Goal: Task Accomplishment & Management: Complete application form

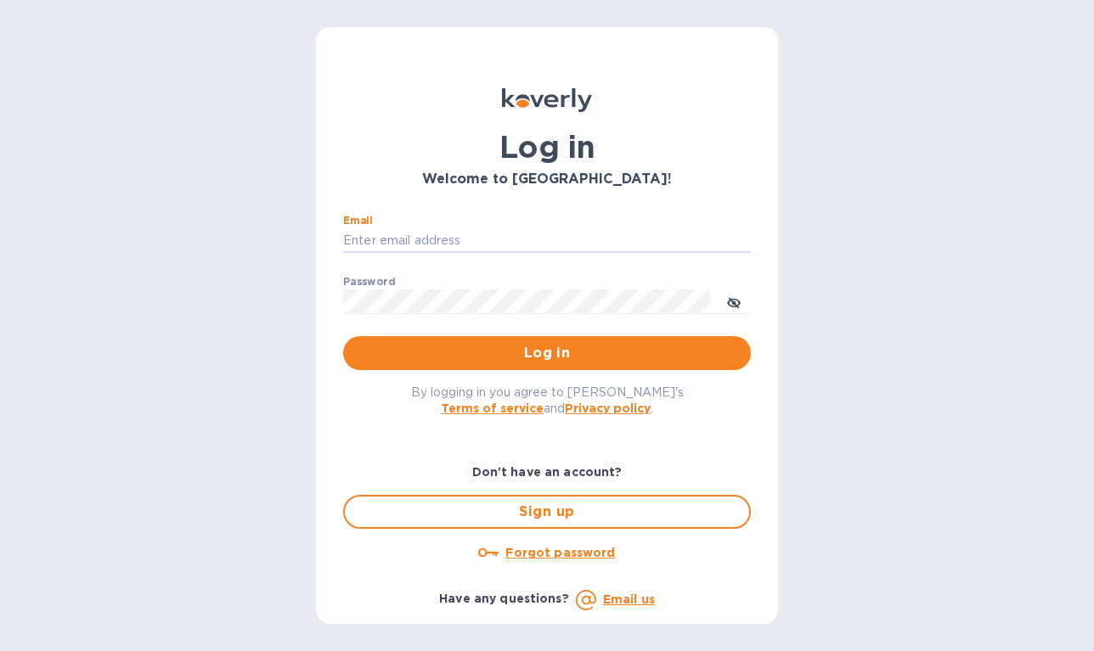
type input "[EMAIL_ADDRESS][DOMAIN_NAME]"
click at [547, 352] on button "Log in" at bounding box center [547, 353] width 408 height 34
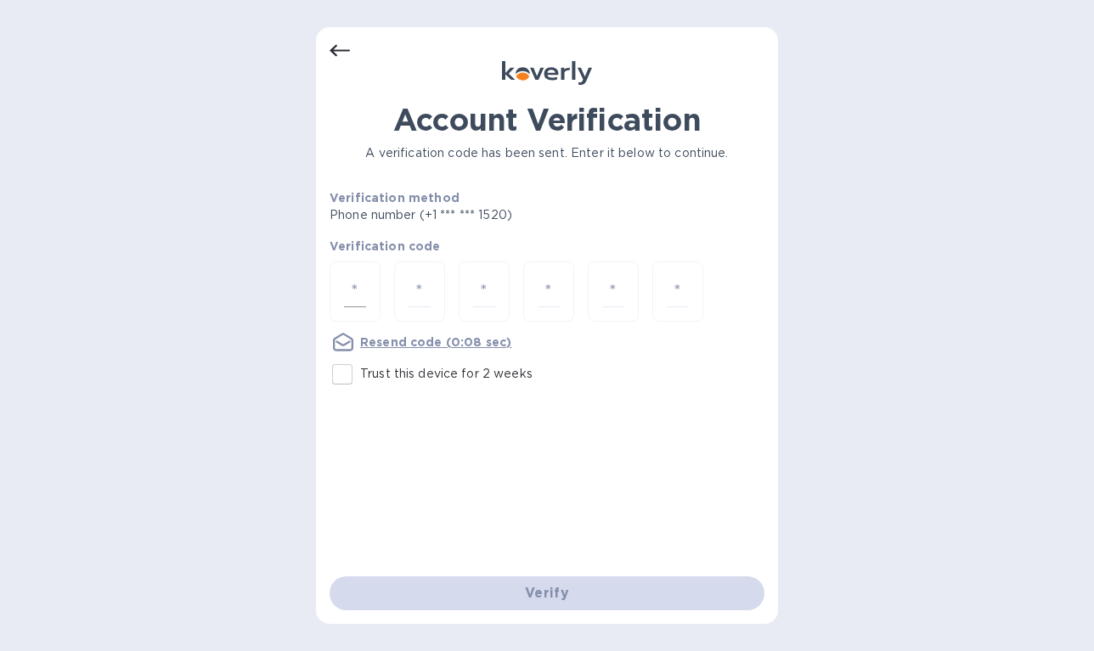
click at [375, 290] on div at bounding box center [354, 291] width 51 height 60
type input "4"
type input "3"
type input "8"
type input "7"
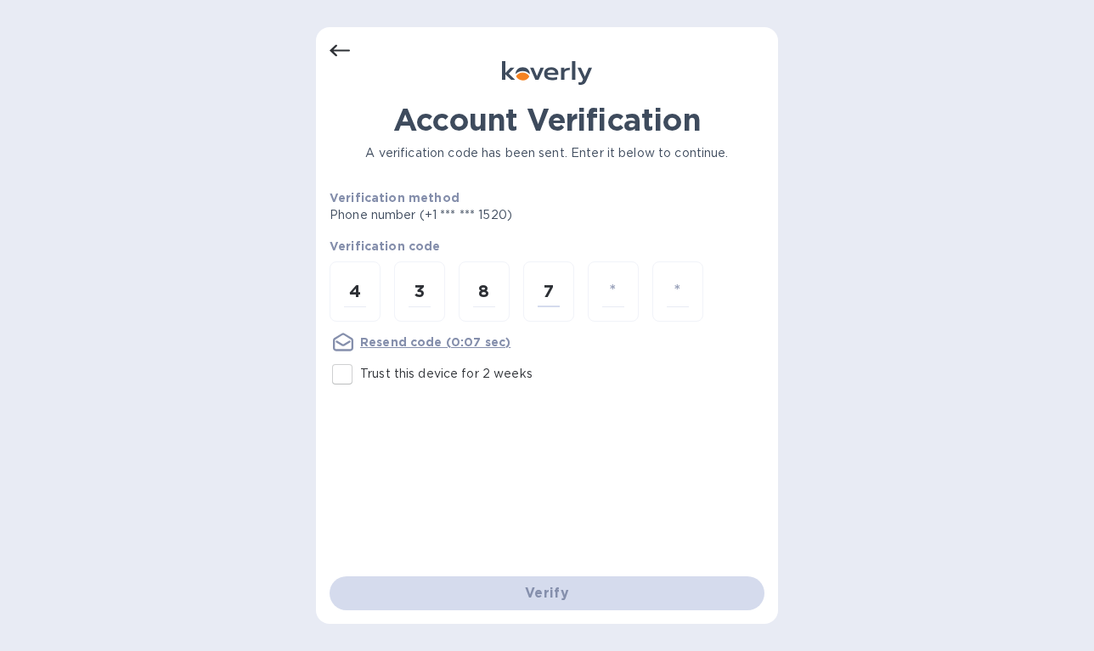
type input "6"
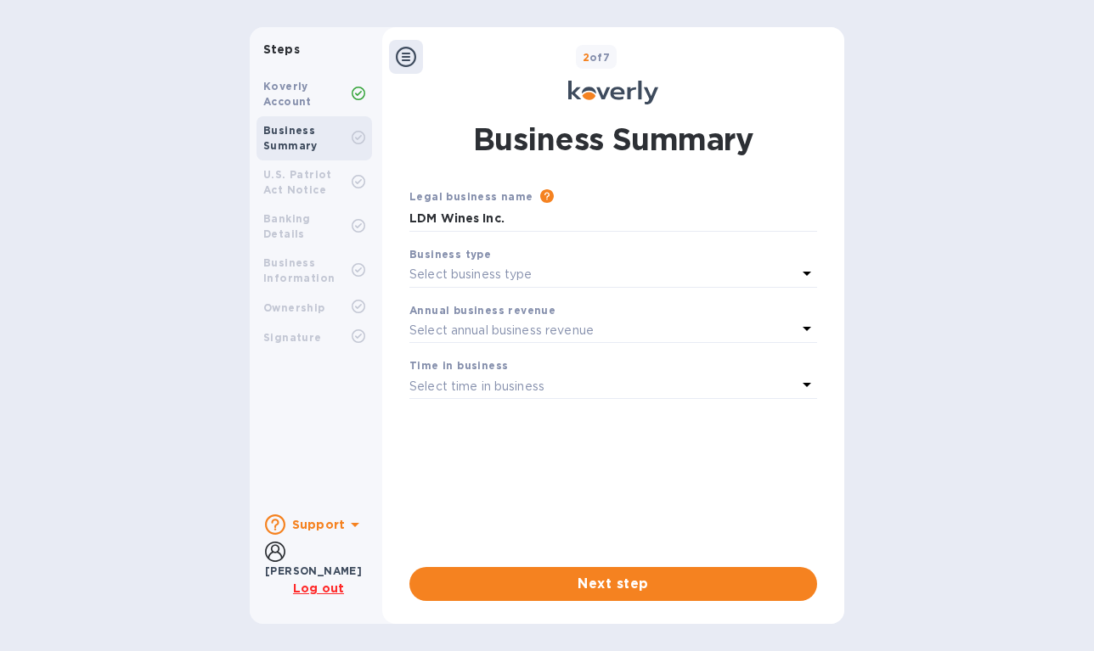
click at [807, 272] on icon at bounding box center [806, 274] width 8 height 4
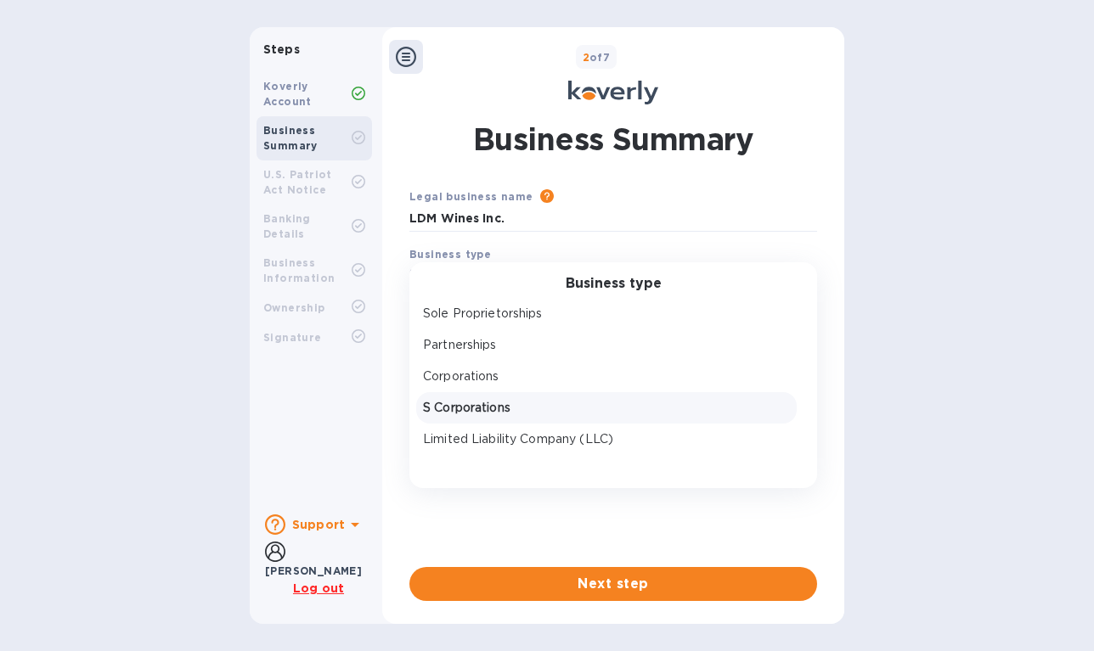
click at [723, 413] on p "S Corporations" at bounding box center [606, 408] width 367 height 18
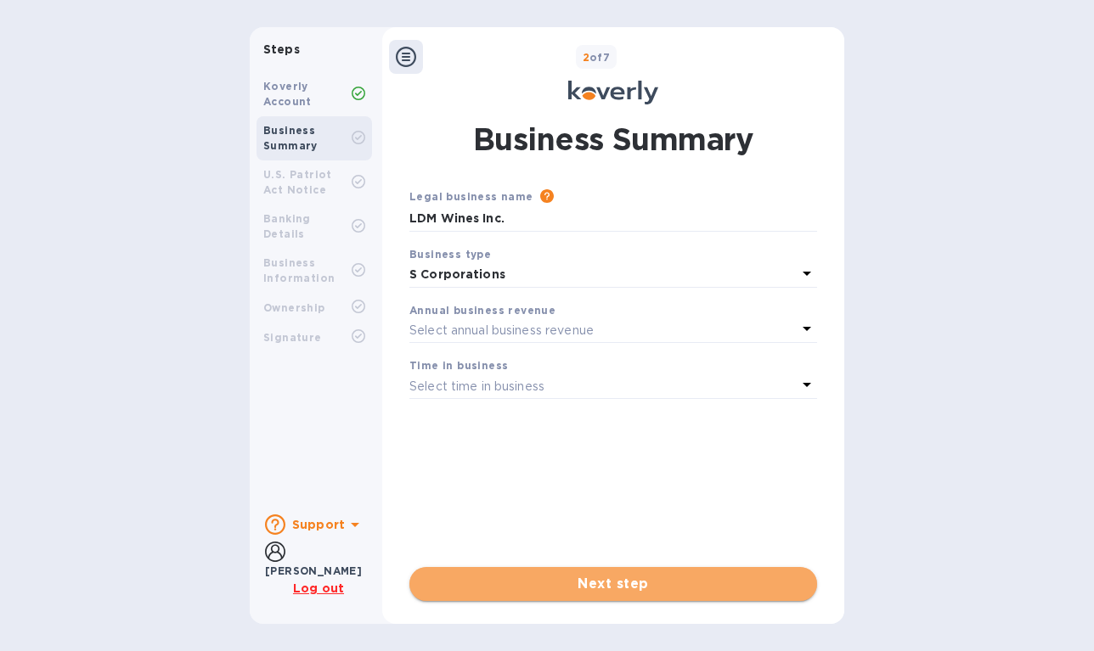
click at [676, 582] on span "Next step" at bounding box center [613, 584] width 380 height 20
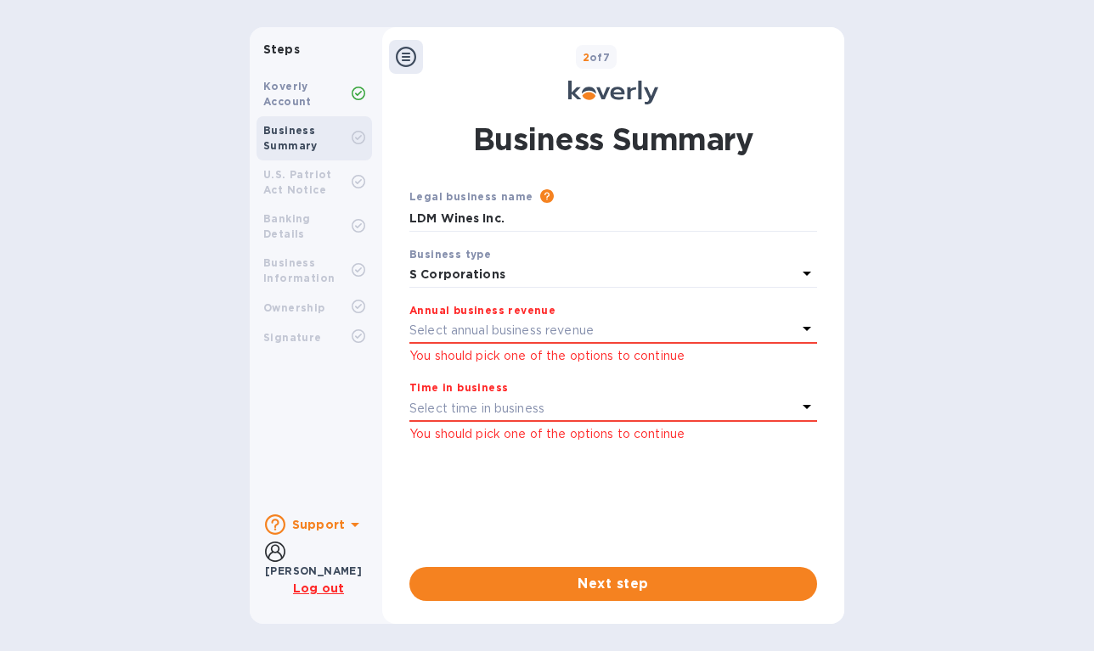
click at [801, 326] on icon at bounding box center [806, 328] width 20 height 20
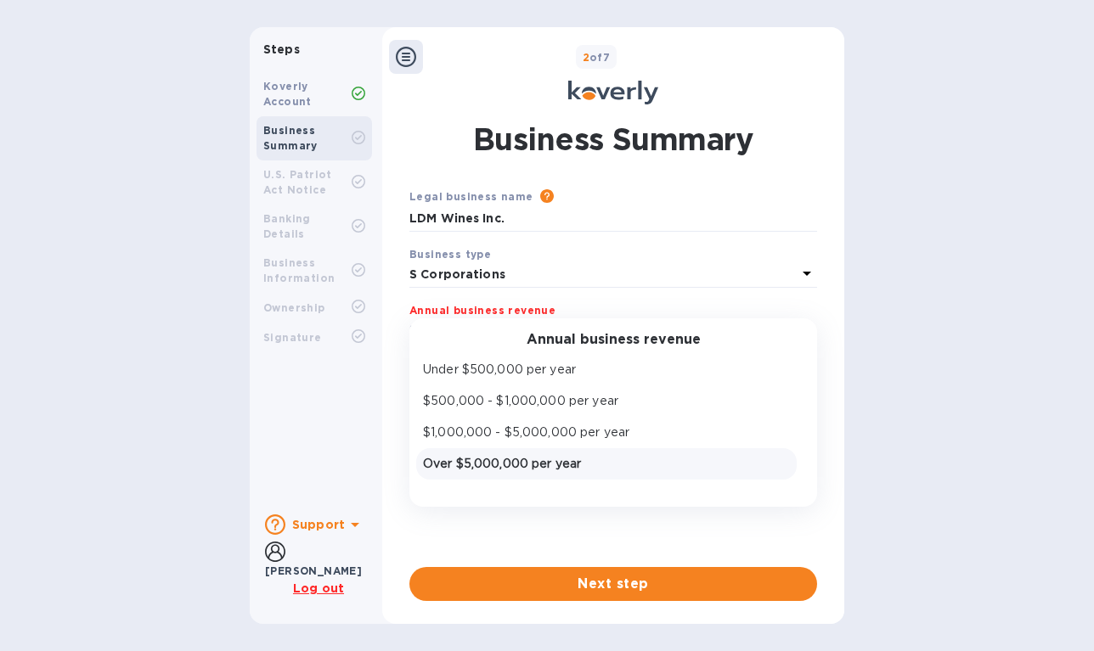
click at [635, 464] on p "Over $5,000,000 per year" at bounding box center [606, 464] width 367 height 18
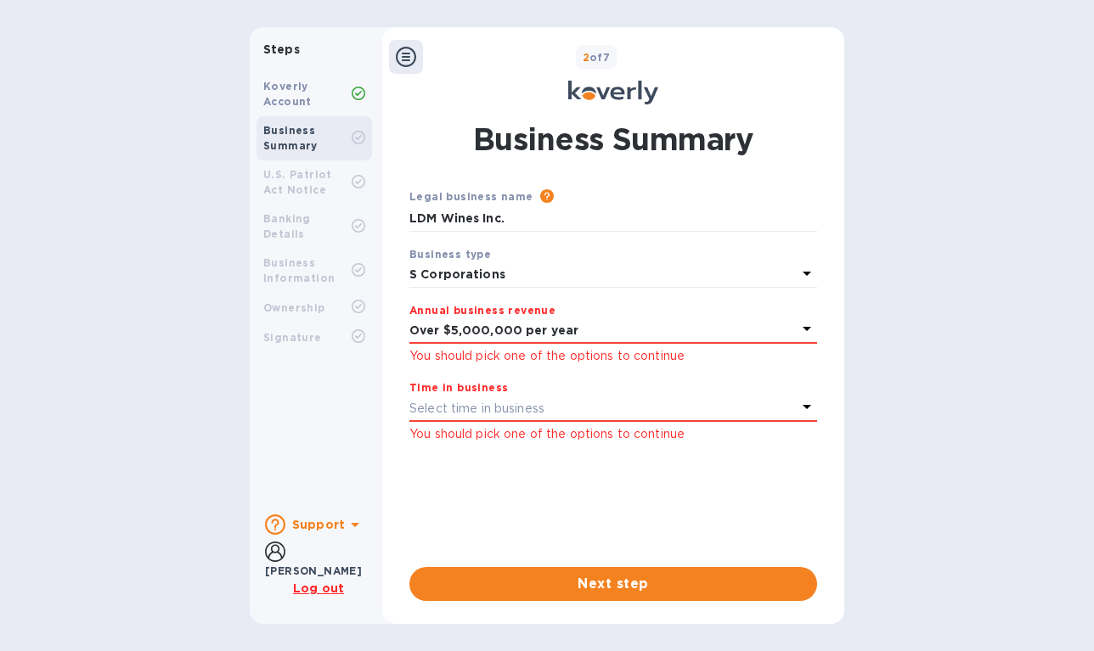
click at [803, 402] on icon at bounding box center [806, 406] width 20 height 20
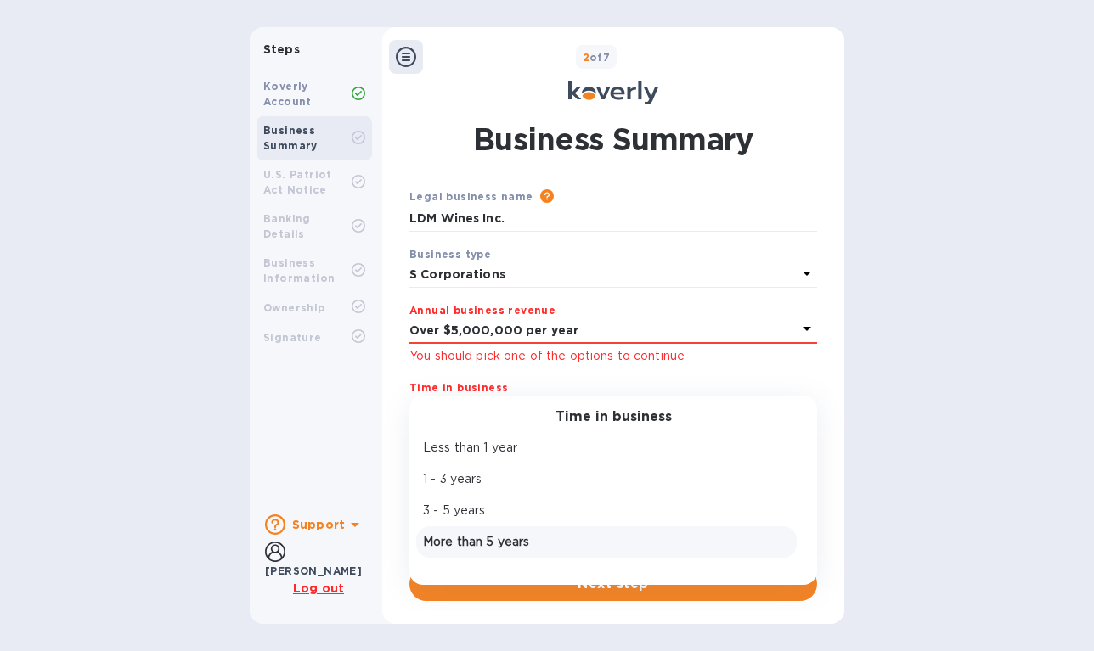
click at [597, 550] on div "More than 5 years" at bounding box center [606, 542] width 374 height 25
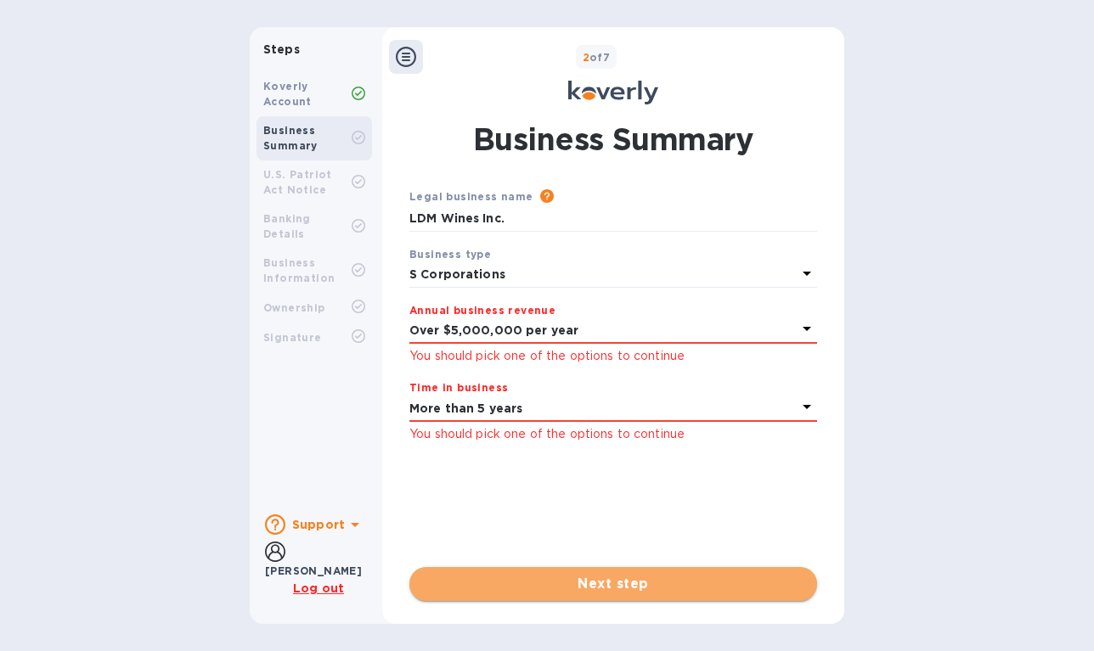
click at [649, 582] on span "Next step" at bounding box center [613, 584] width 380 height 20
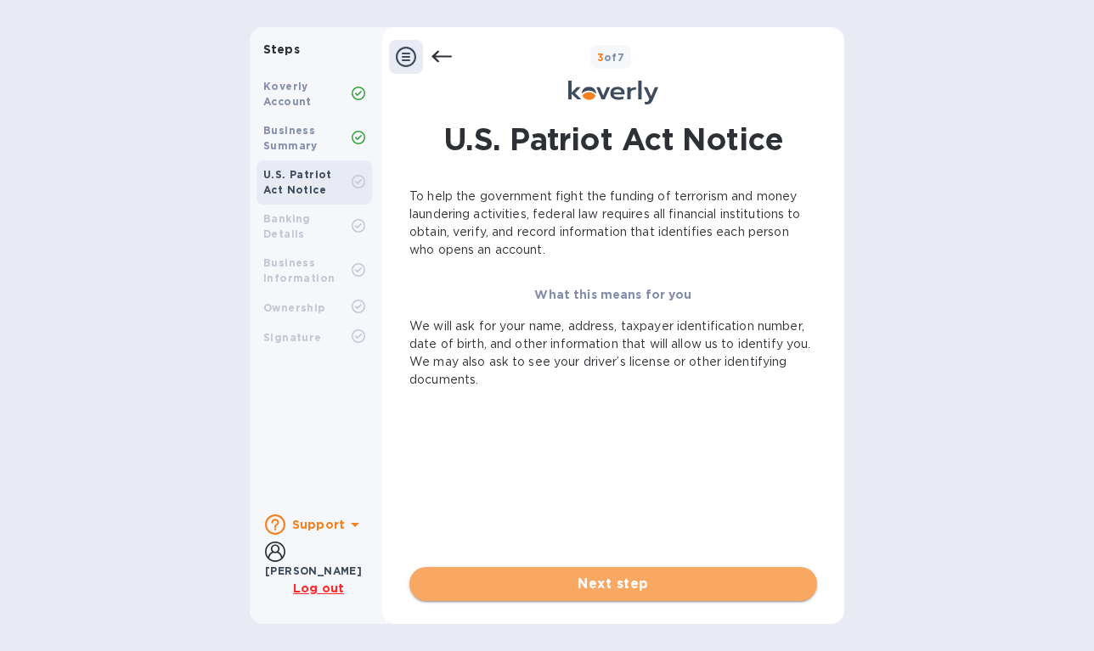
click at [619, 587] on span "Next step" at bounding box center [613, 584] width 380 height 20
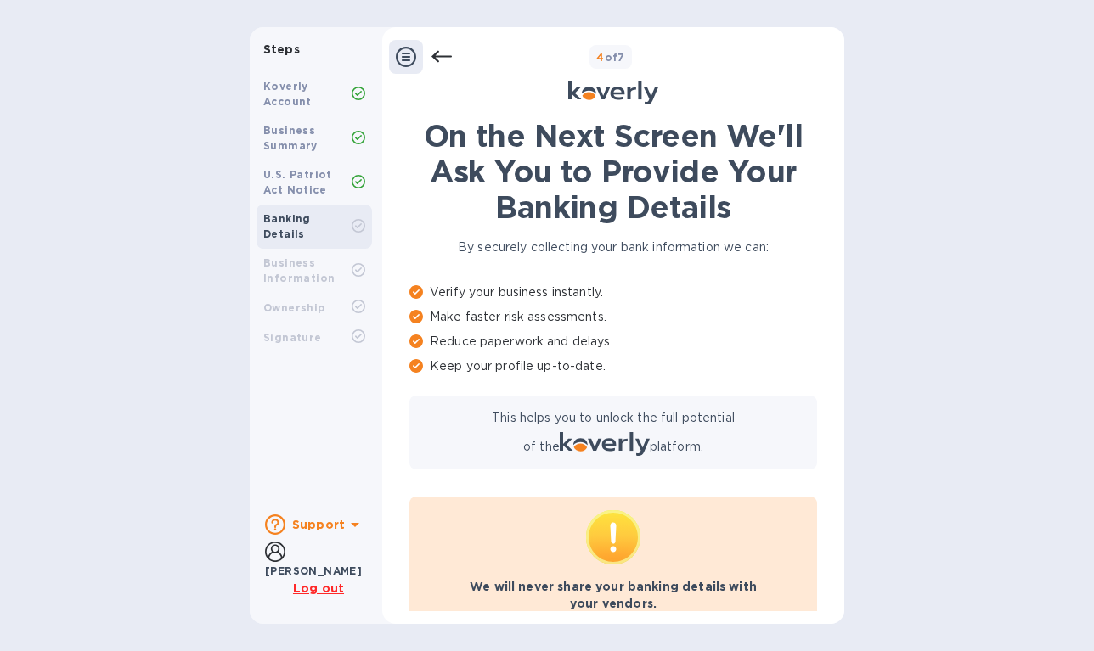
click at [408, 50] on icon at bounding box center [406, 57] width 20 height 20
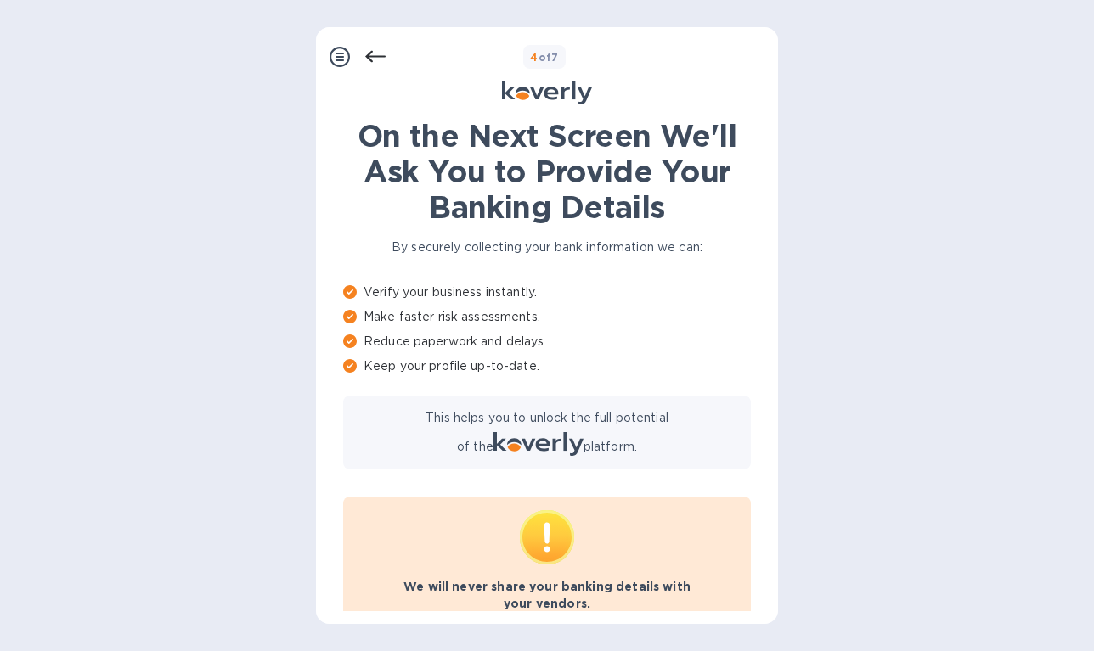
click at [346, 58] on icon at bounding box center [339, 57] width 20 height 20
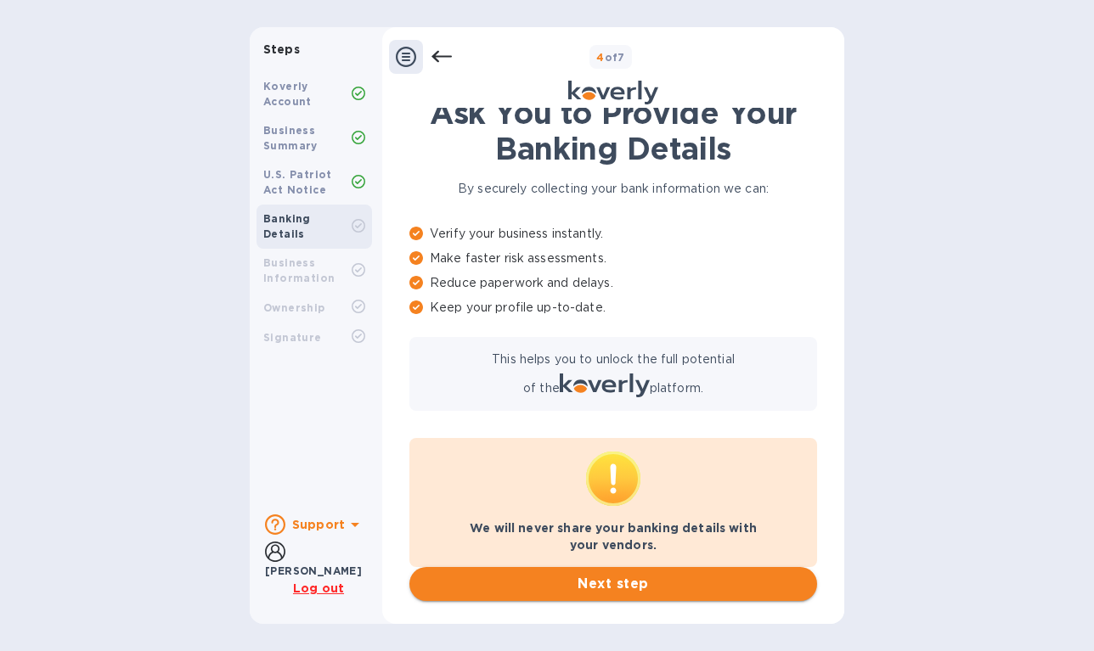
scroll to position [59, 0]
click at [666, 587] on span "Next step" at bounding box center [613, 584] width 380 height 20
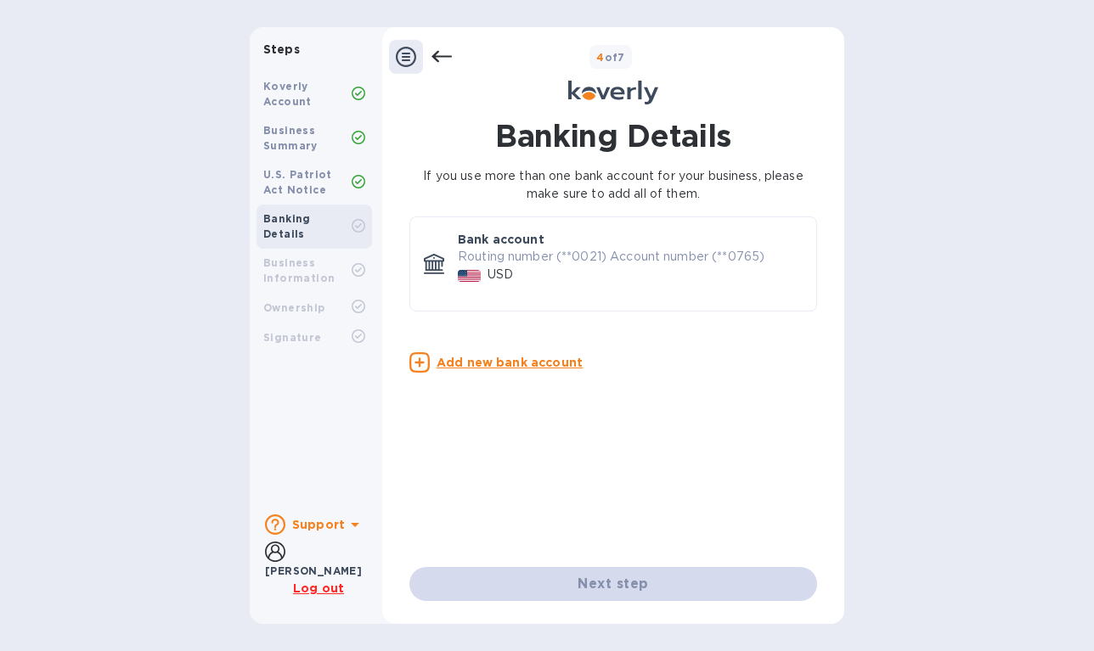
scroll to position [0, 0]
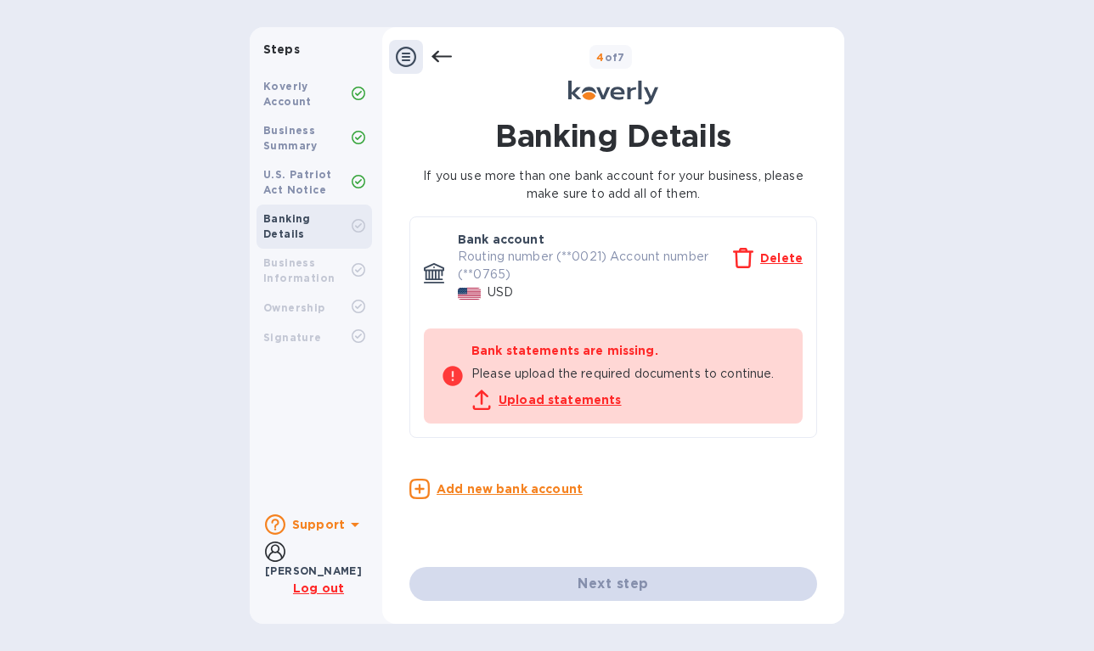
click at [571, 400] on u "Upload statements" at bounding box center [559, 400] width 123 height 14
